Goal: Information Seeking & Learning: Find contact information

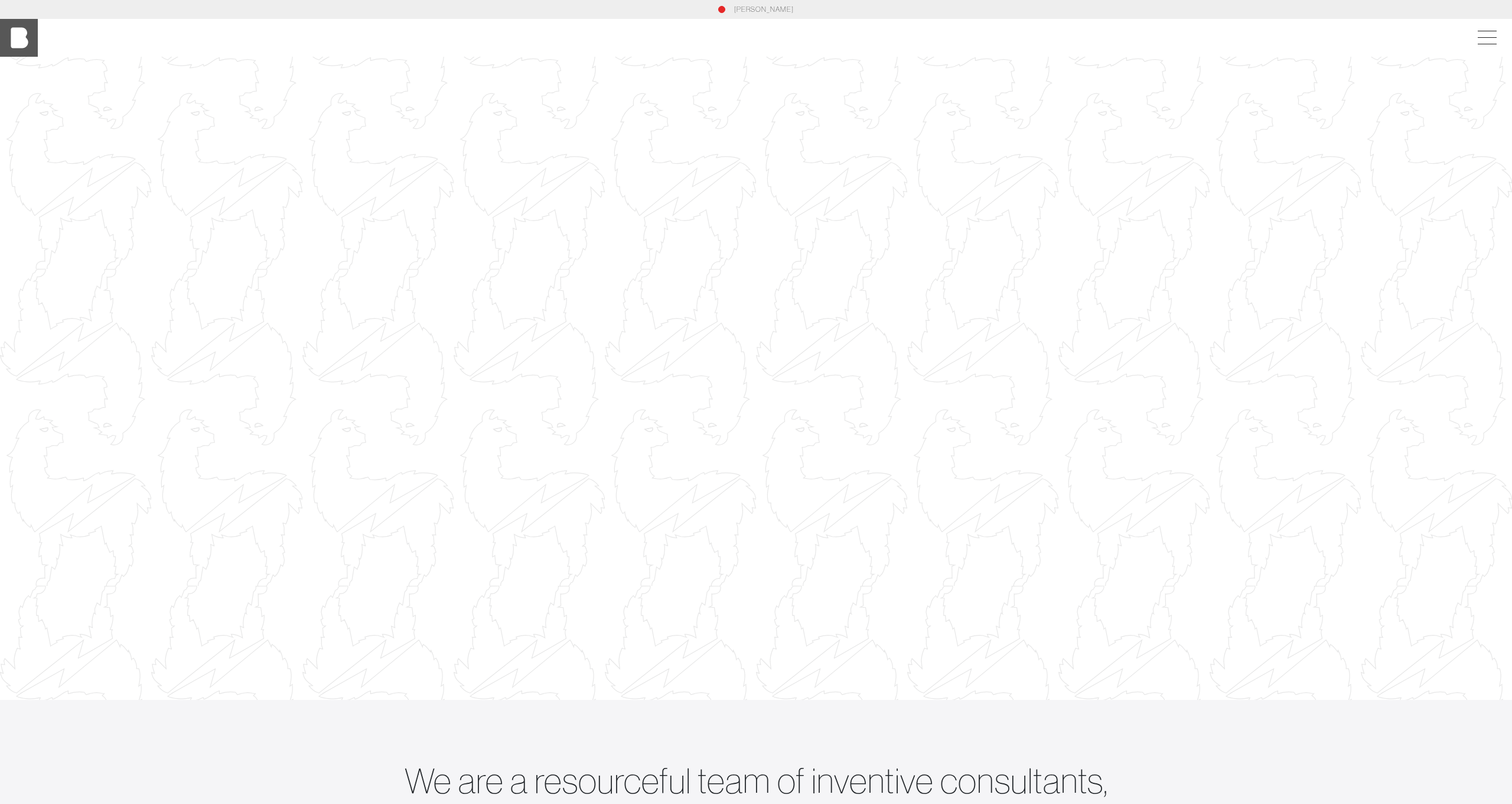
click at [16, 38] on img at bounding box center [19, 38] width 38 height 38
click at [1472, 40] on span at bounding box center [1484, 38] width 27 height 21
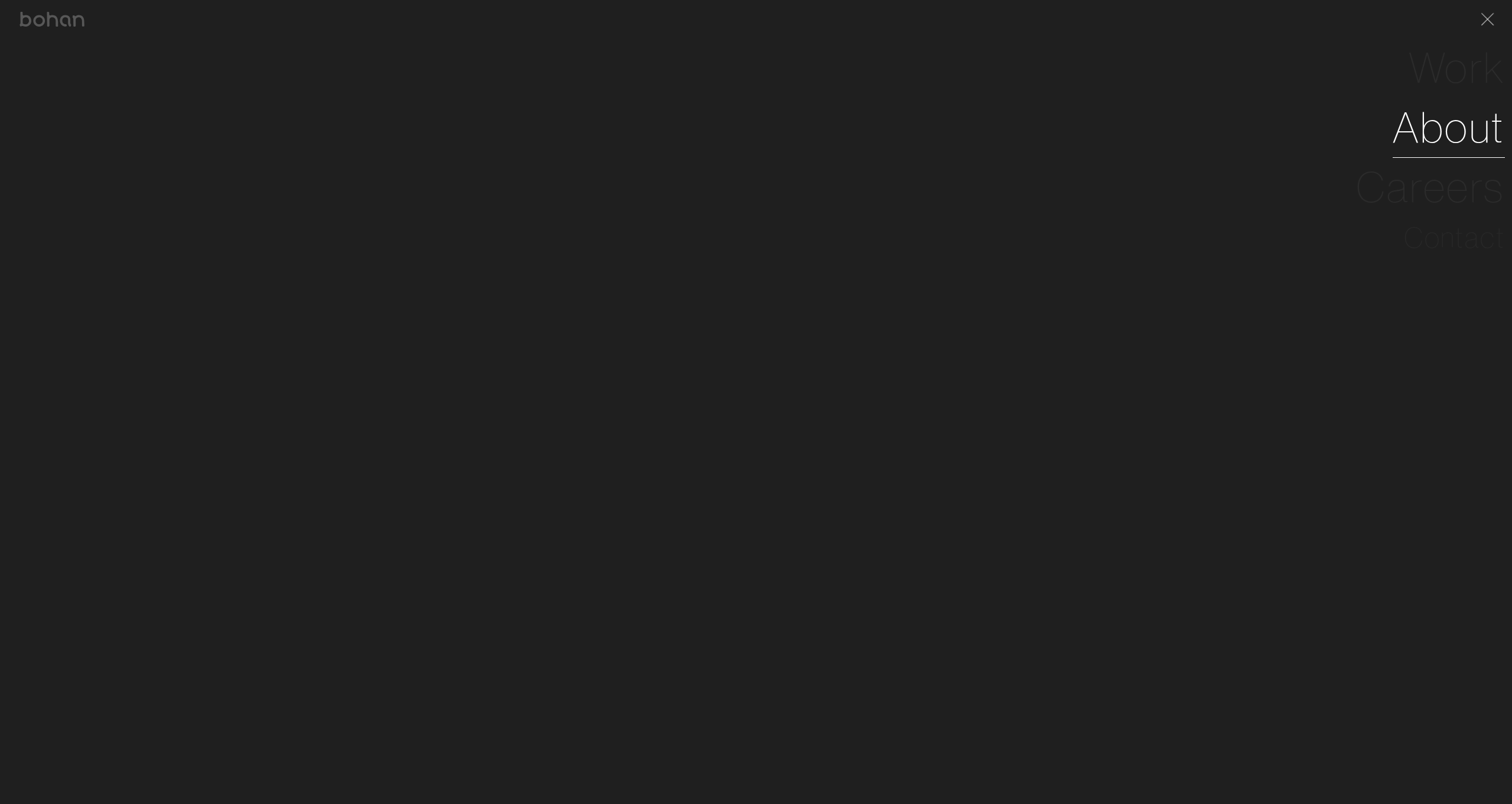
click at [1446, 143] on link "About" at bounding box center [1448, 127] width 112 height 59
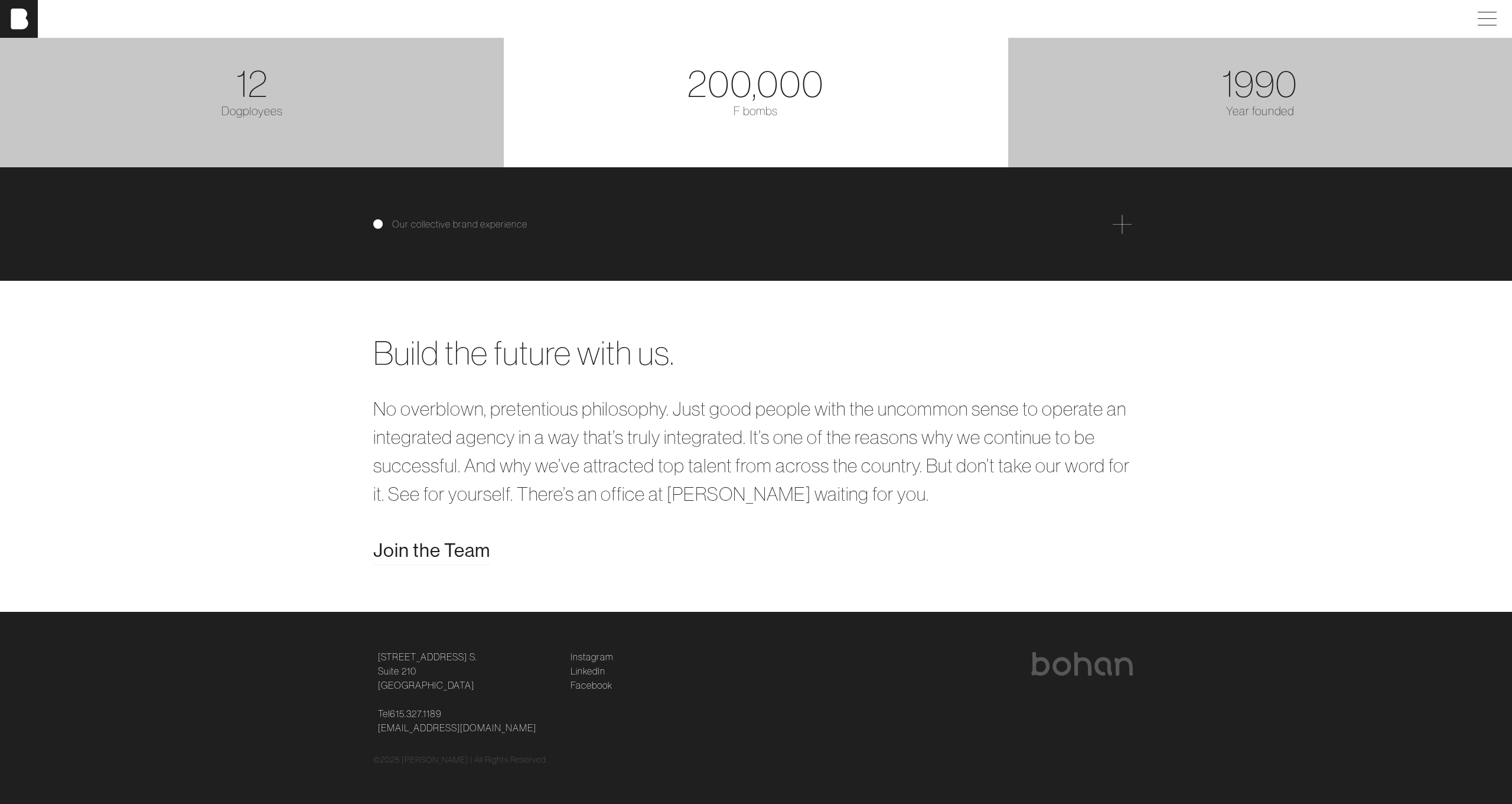
scroll to position [2582, 0]
click at [466, 547] on span "Join the Team" at bounding box center [431, 550] width 117 height 28
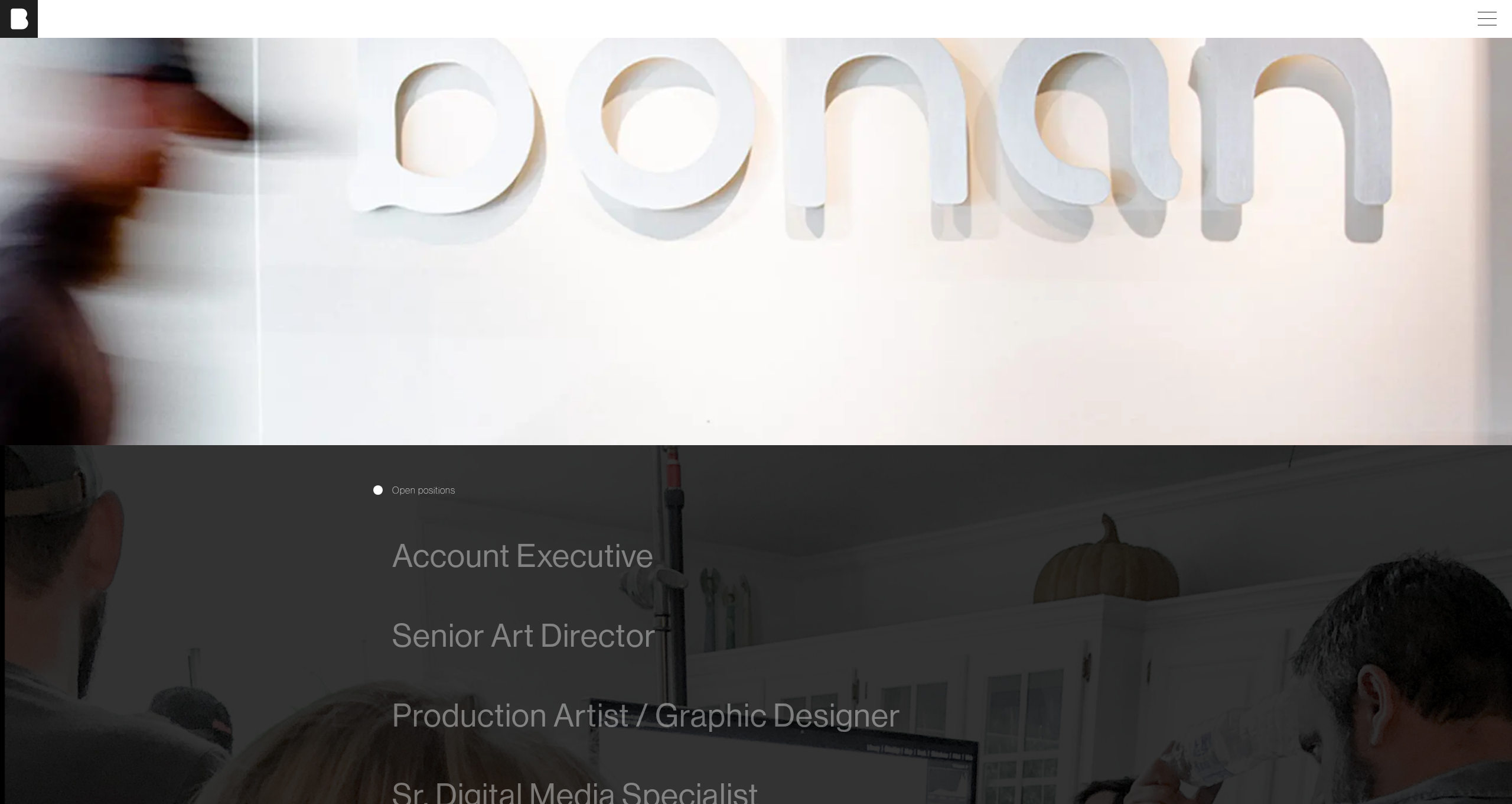
scroll to position [673, 0]
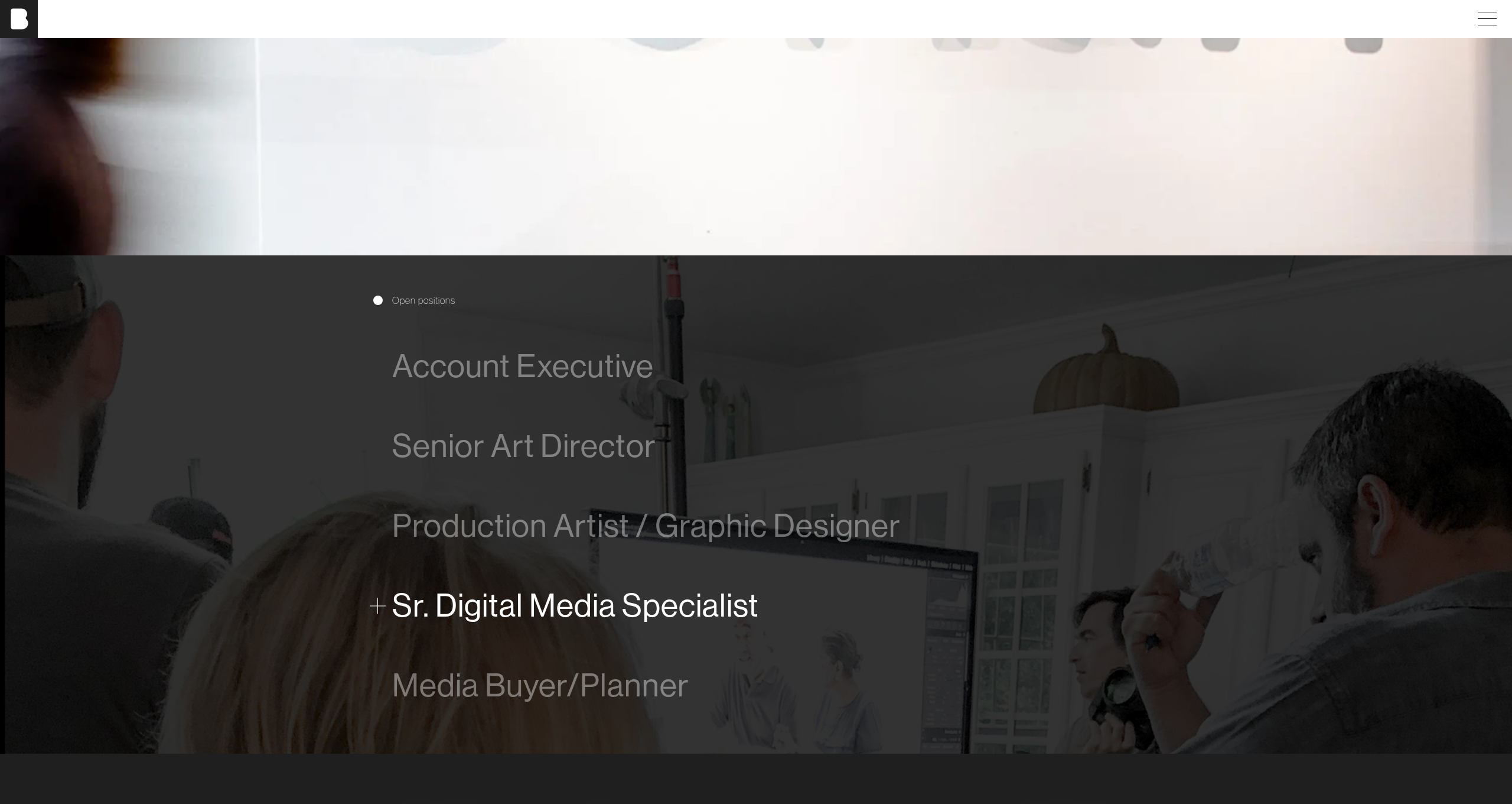
click at [495, 609] on span "Sr. Digital Media Specialist" at bounding box center [575, 606] width 367 height 36
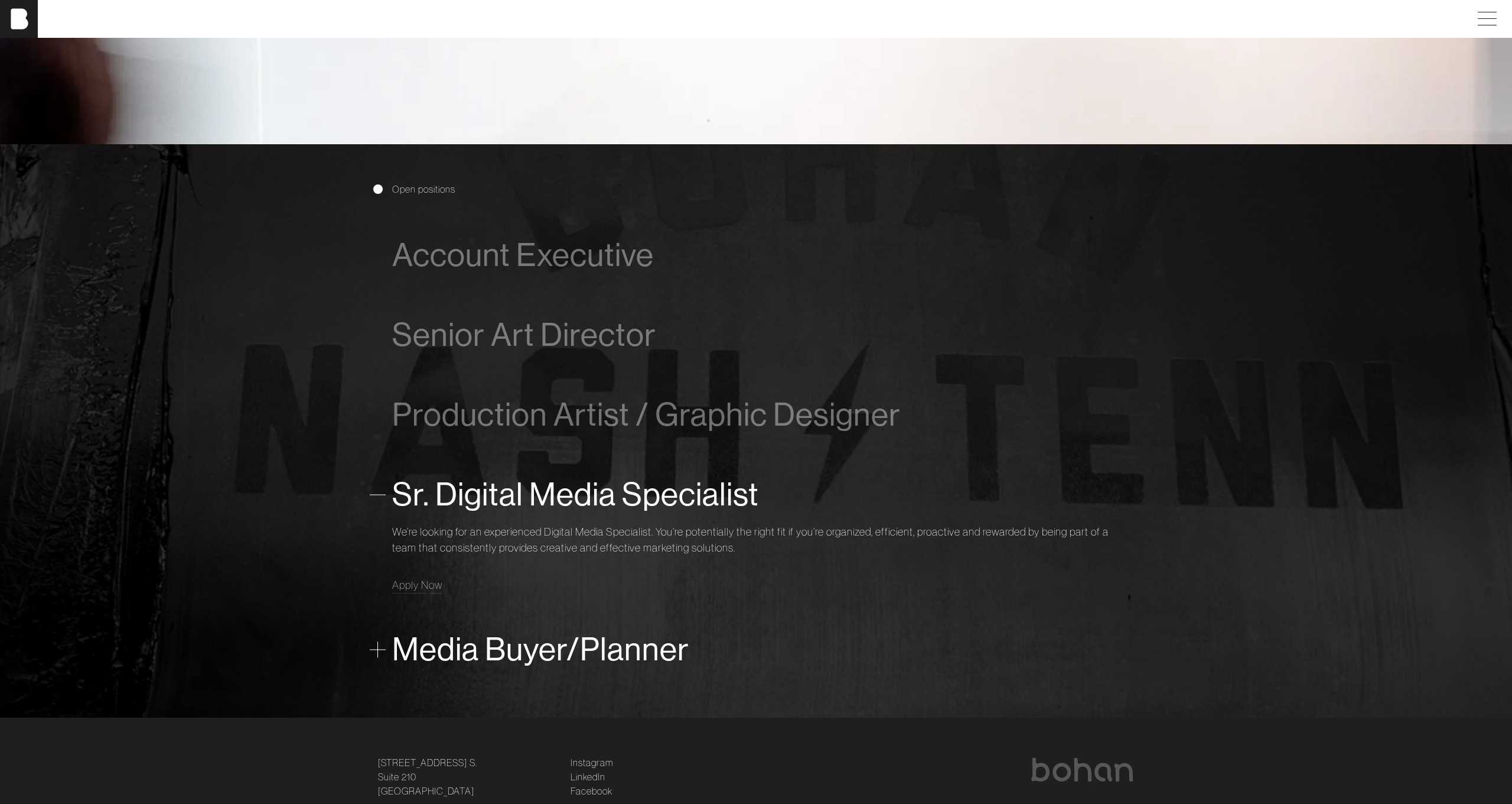
scroll to position [815, 0]
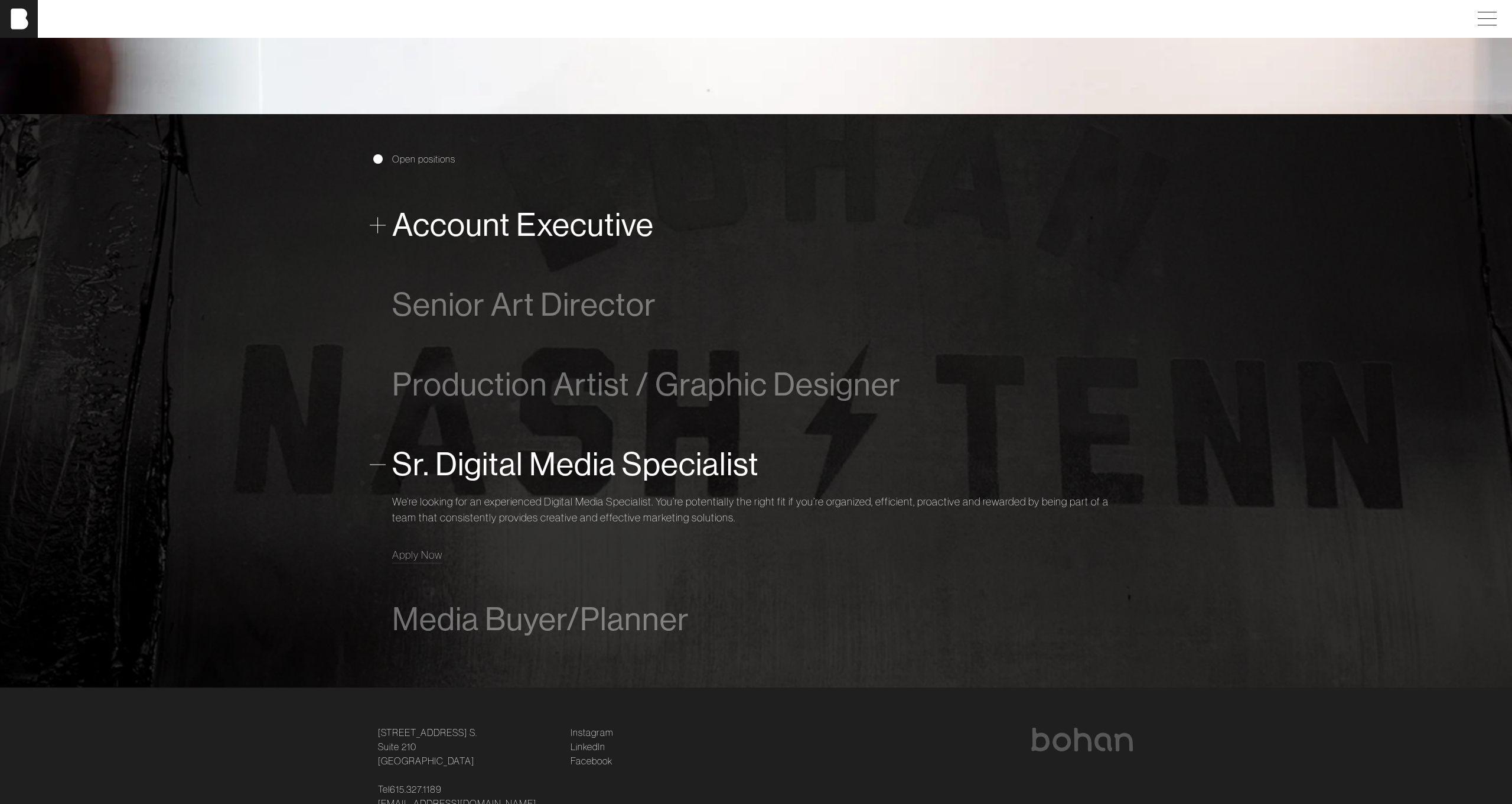
click at [466, 238] on span "Account Executive" at bounding box center [523, 225] width 261 height 36
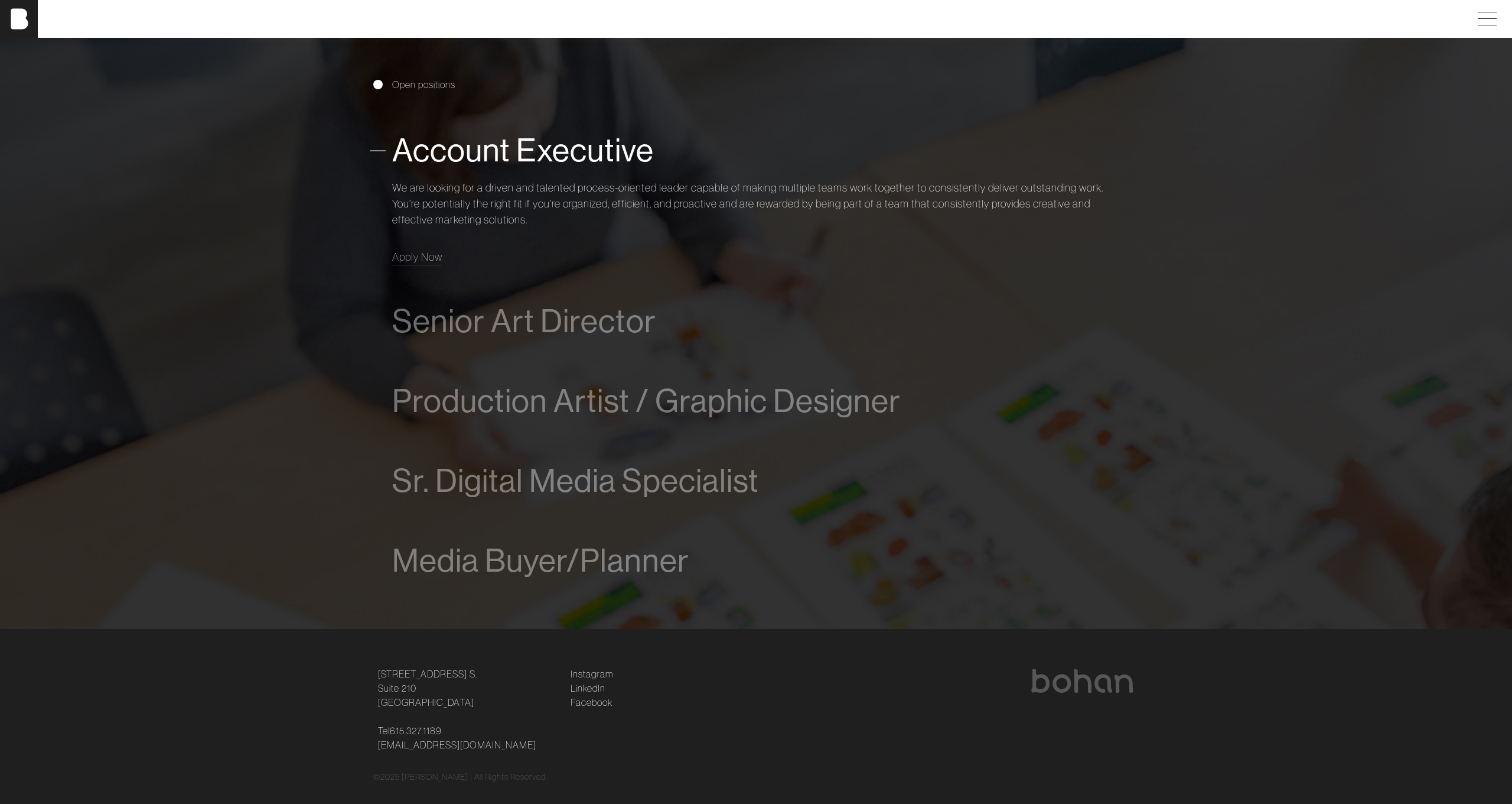
scroll to position [890, 0]
click at [425, 251] on span "Apply Now" at bounding box center [417, 257] width 50 height 14
click at [477, 311] on span "Senior Art Director" at bounding box center [524, 321] width 264 height 36
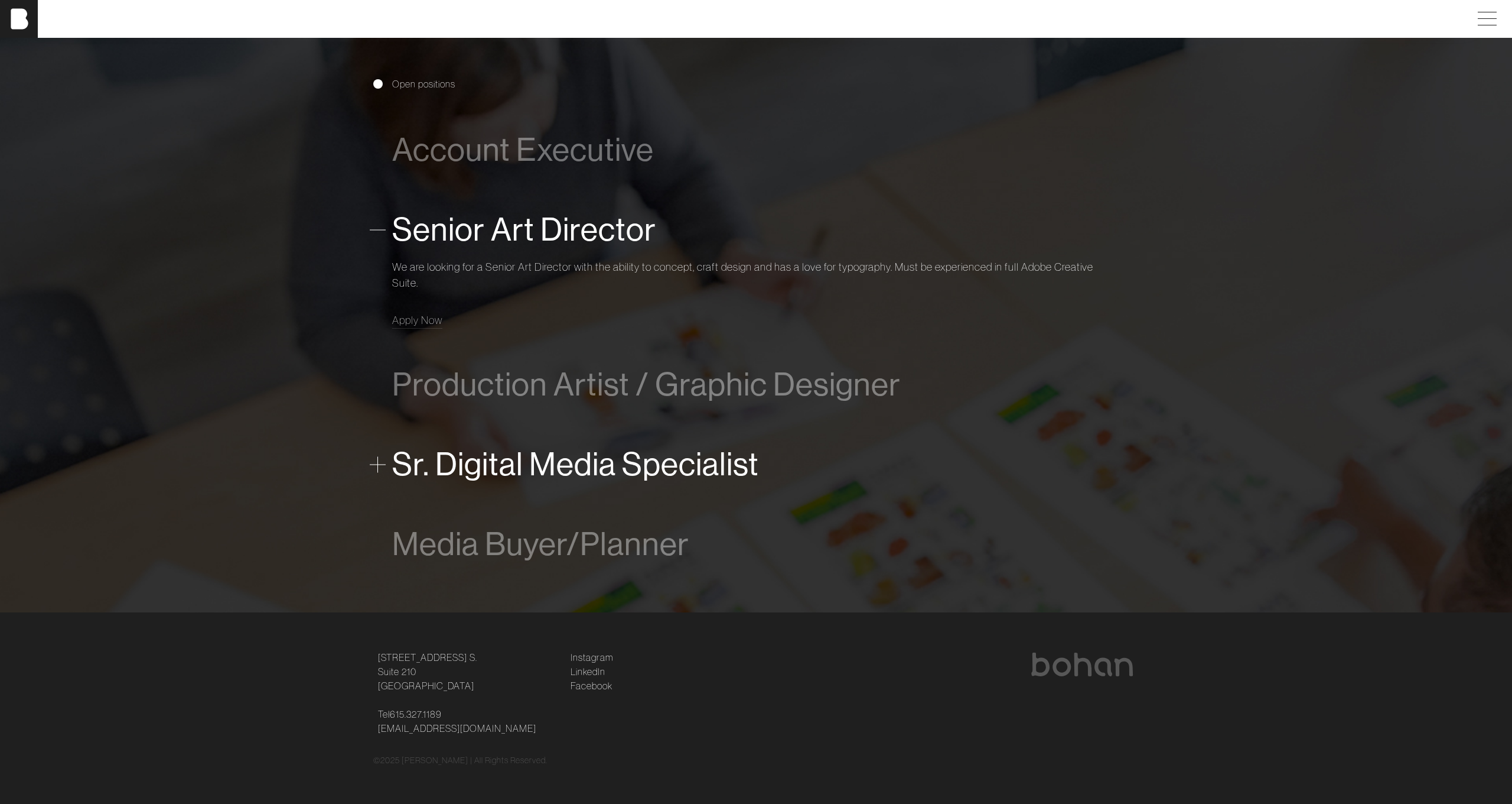
click at [507, 464] on span "Sr. Digital Media Specialist" at bounding box center [575, 464] width 367 height 36
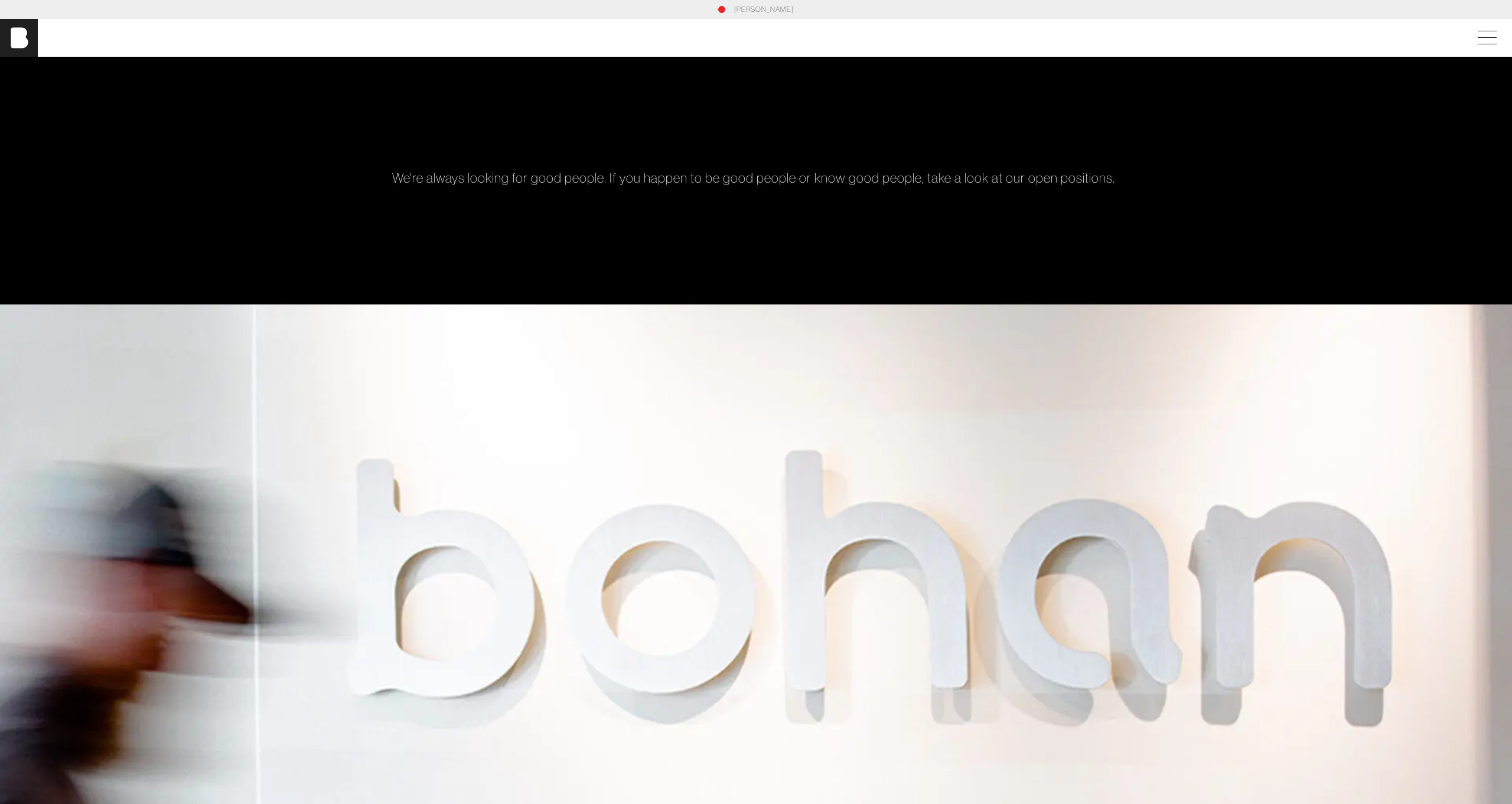
scroll to position [0, 0]
click at [1487, 43] on span at bounding box center [1484, 38] width 27 height 21
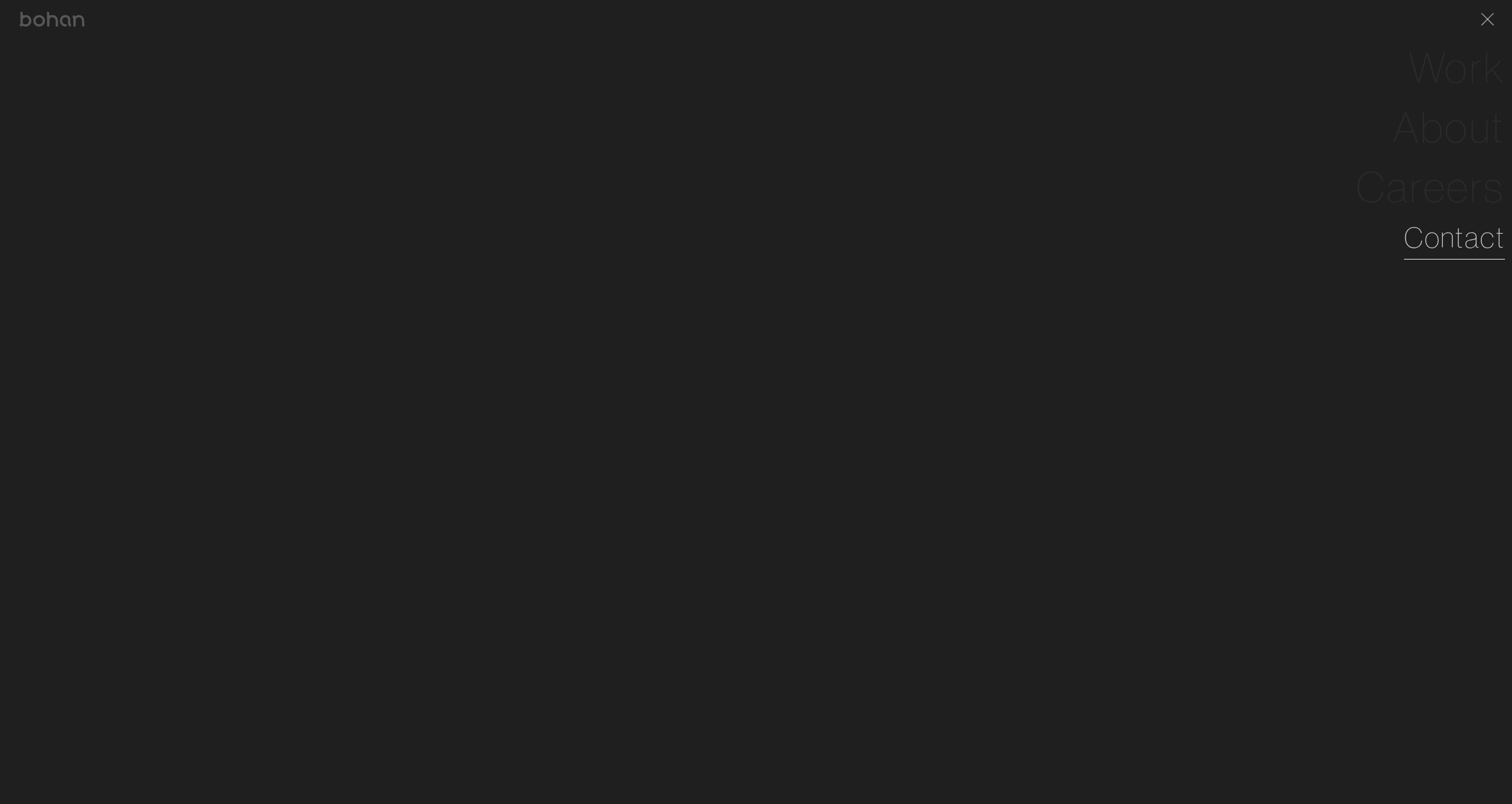
click at [1435, 247] on link "Contact" at bounding box center [1454, 238] width 101 height 43
